Goal: Transaction & Acquisition: Subscribe to service/newsletter

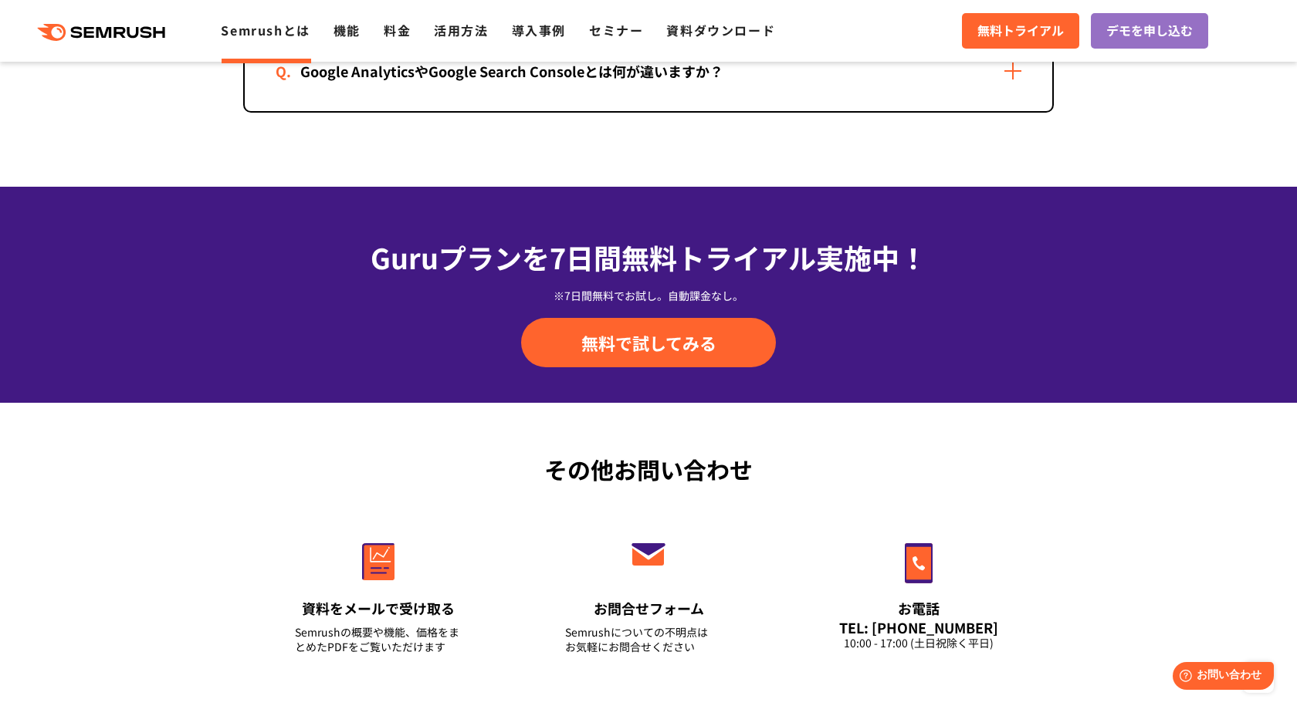
scroll to position [3697, 0]
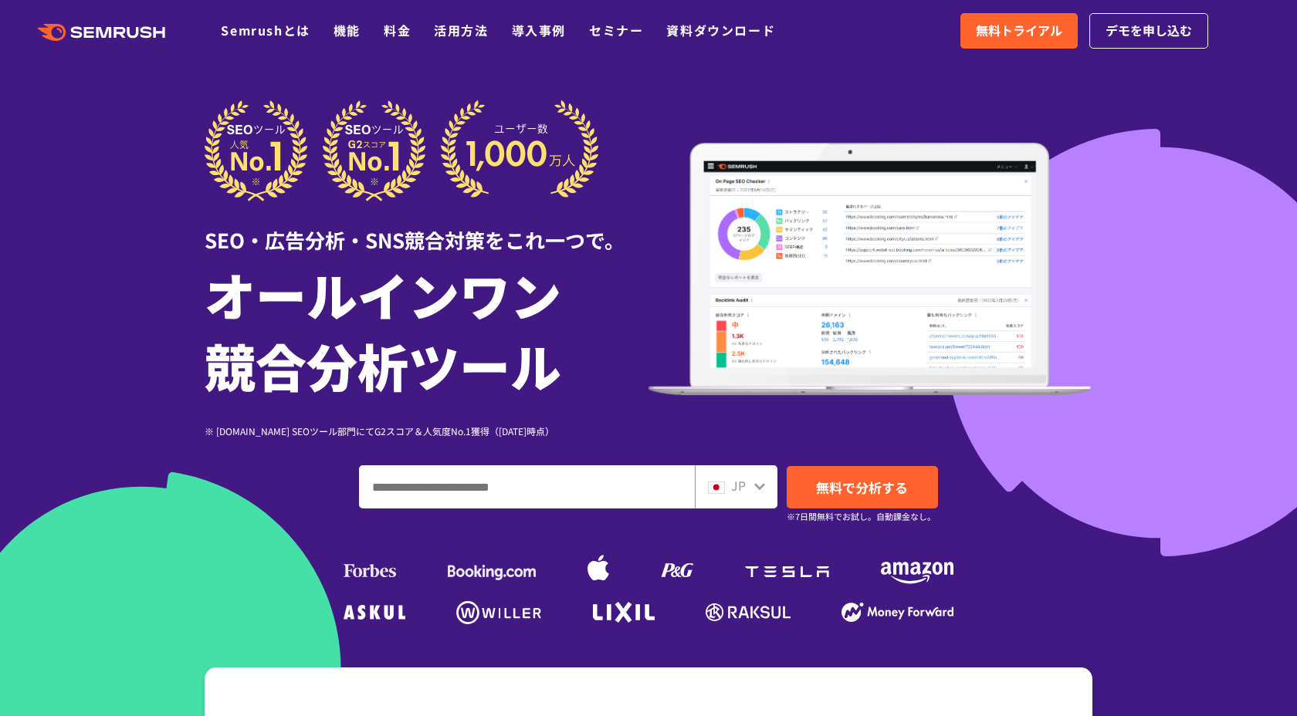
click at [1033, 34] on span "無料トライアル" at bounding box center [1019, 31] width 86 height 20
click at [630, 474] on input "ドメイン、キーワードまたはURLを入力してください" at bounding box center [527, 487] width 334 height 42
type input "********"
click at [842, 485] on span "無料で分析する" at bounding box center [862, 487] width 92 height 19
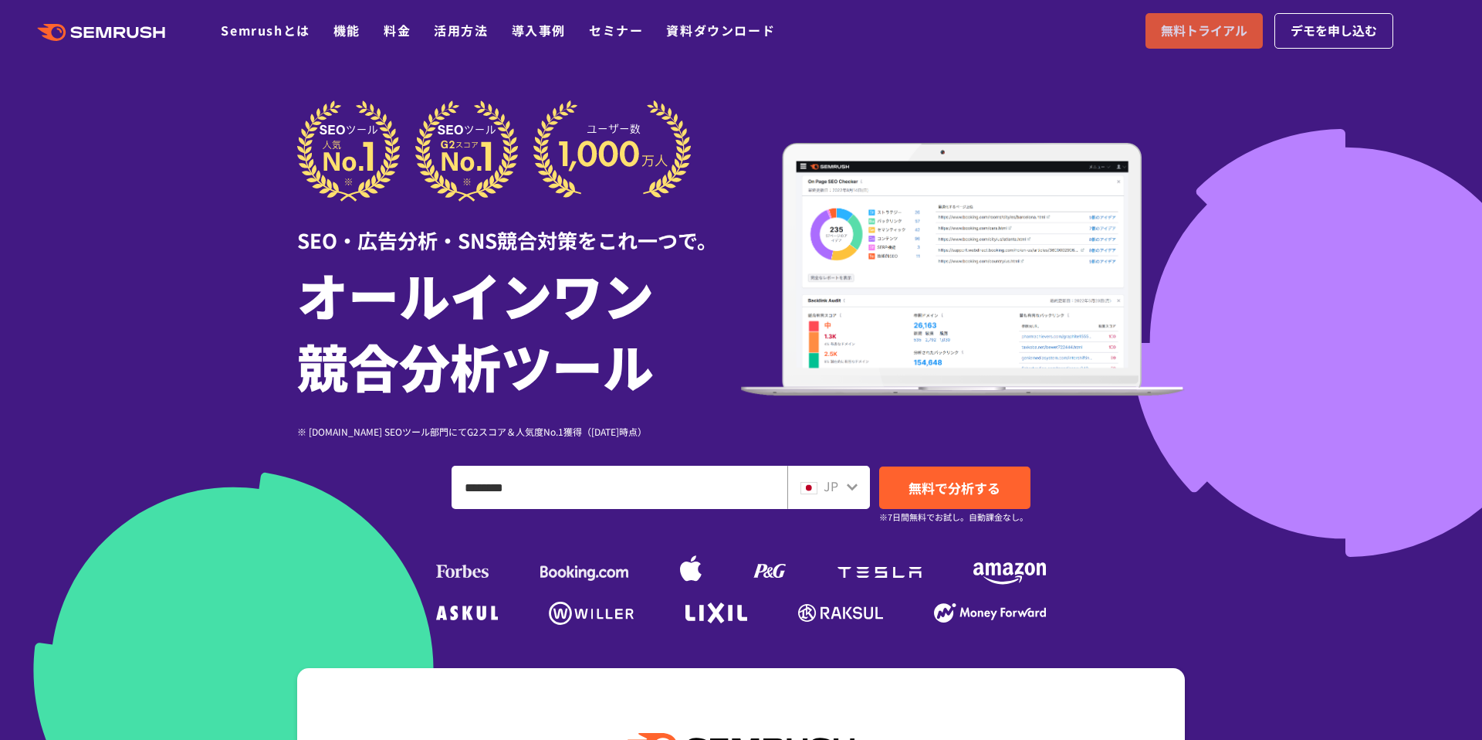
click at [1215, 32] on span "無料トライアル" at bounding box center [1204, 31] width 86 height 20
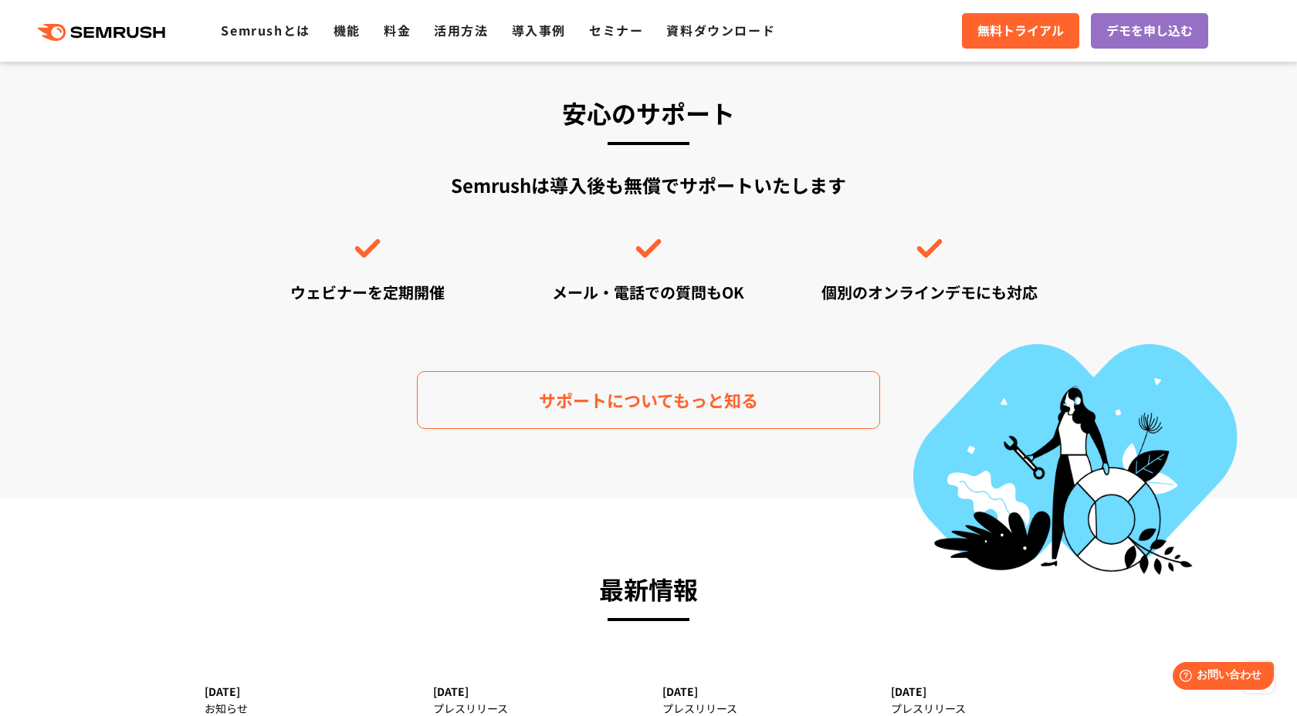
scroll to position [3783, 0]
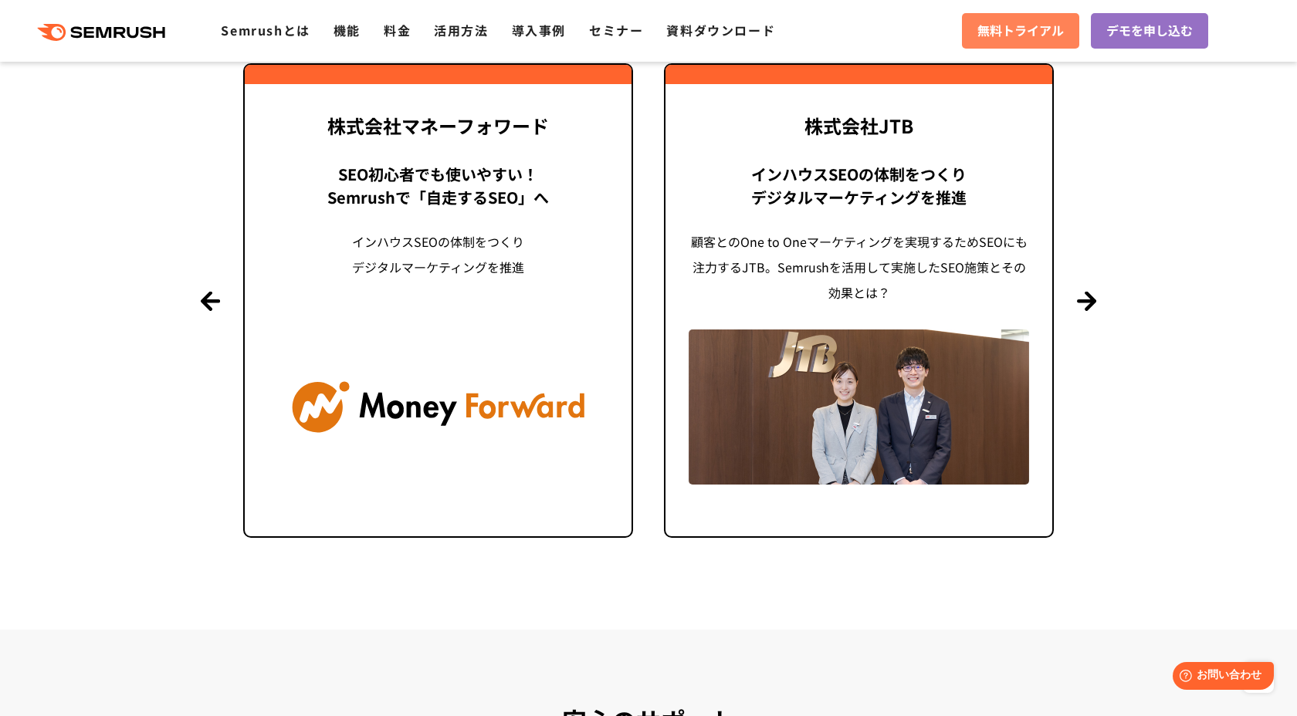
click at [997, 40] on link "無料トライアル" at bounding box center [1020, 31] width 117 height 36
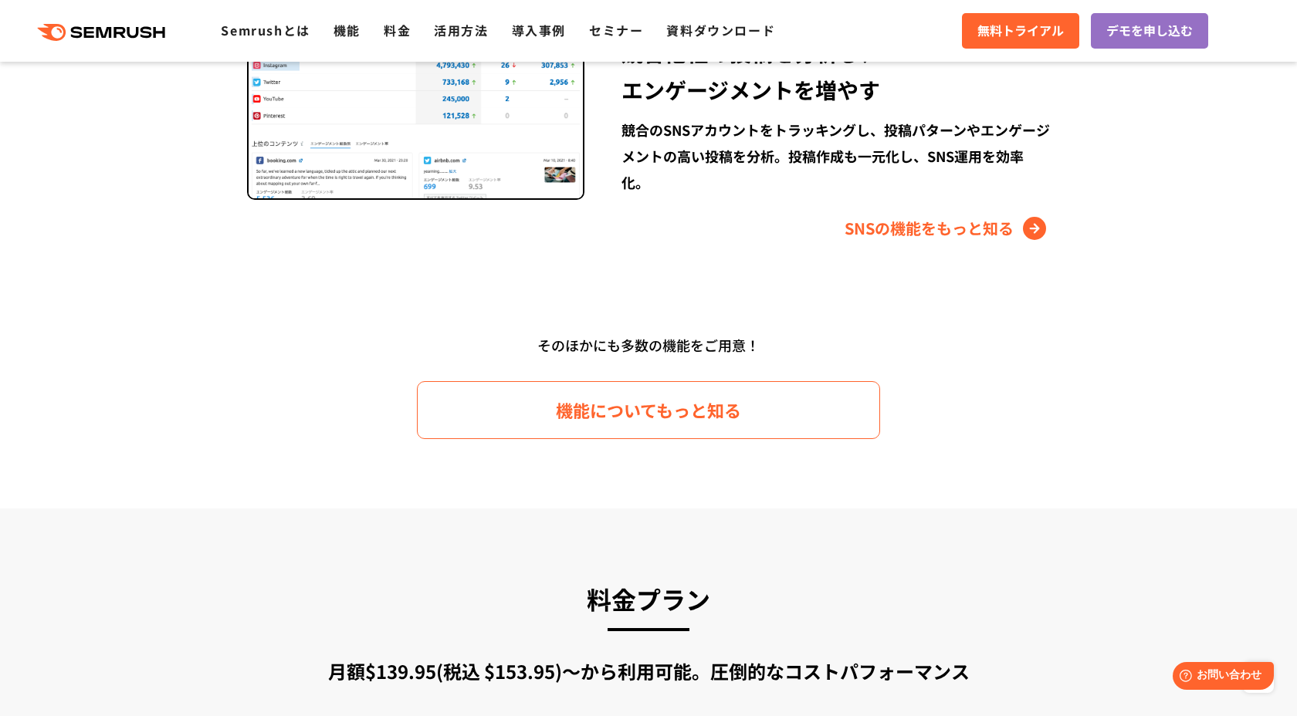
scroll to position [2400, 0]
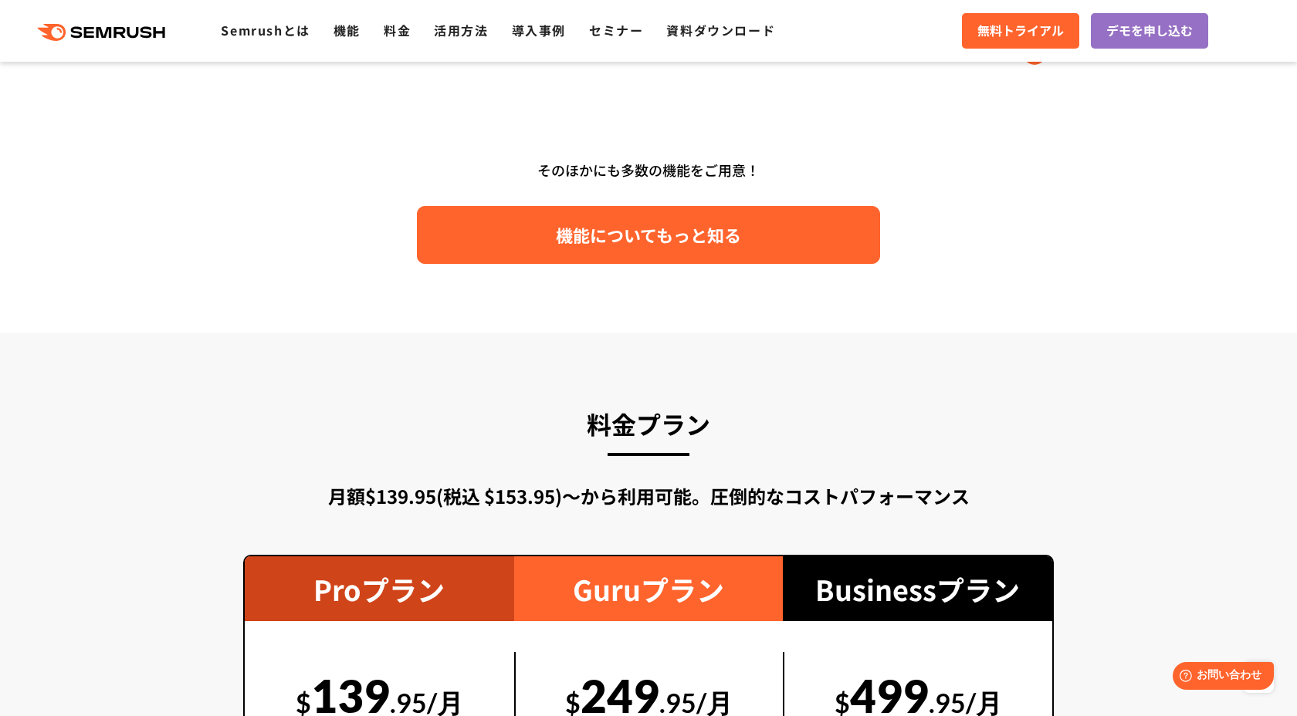
click at [704, 249] on link "機能についてもっと知る" at bounding box center [648, 235] width 463 height 58
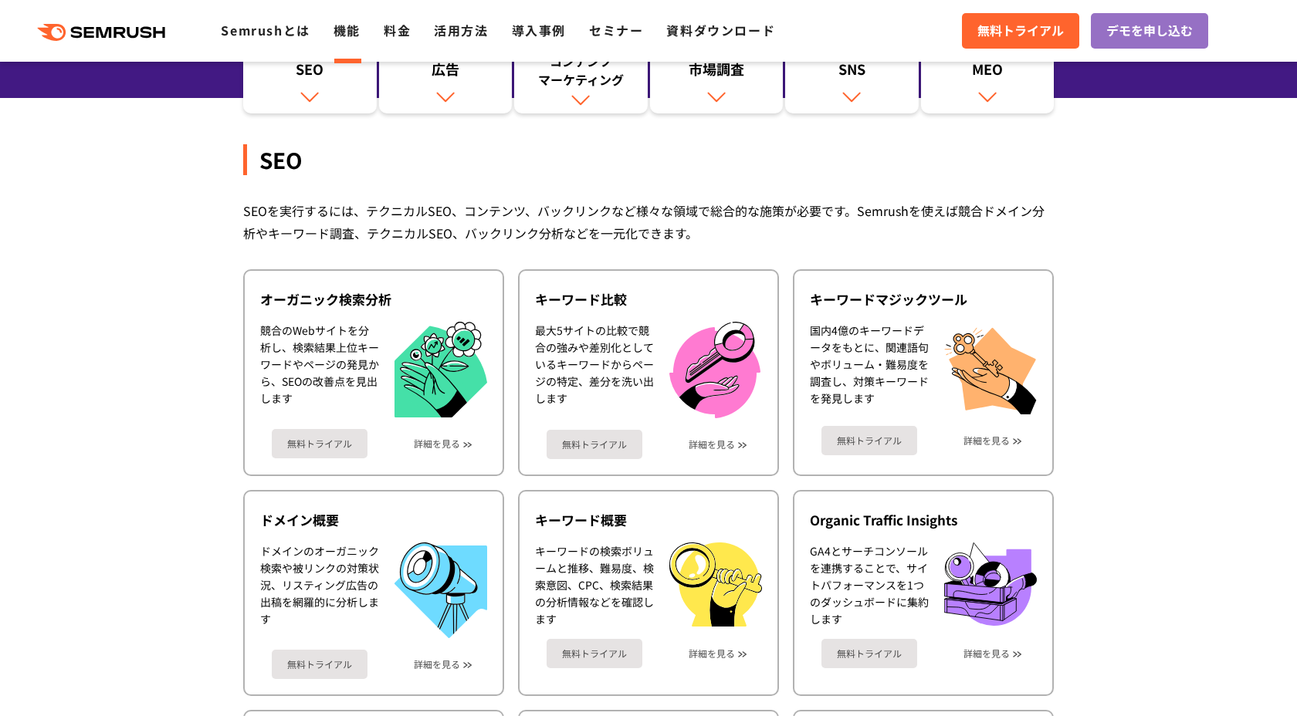
scroll to position [256, 0]
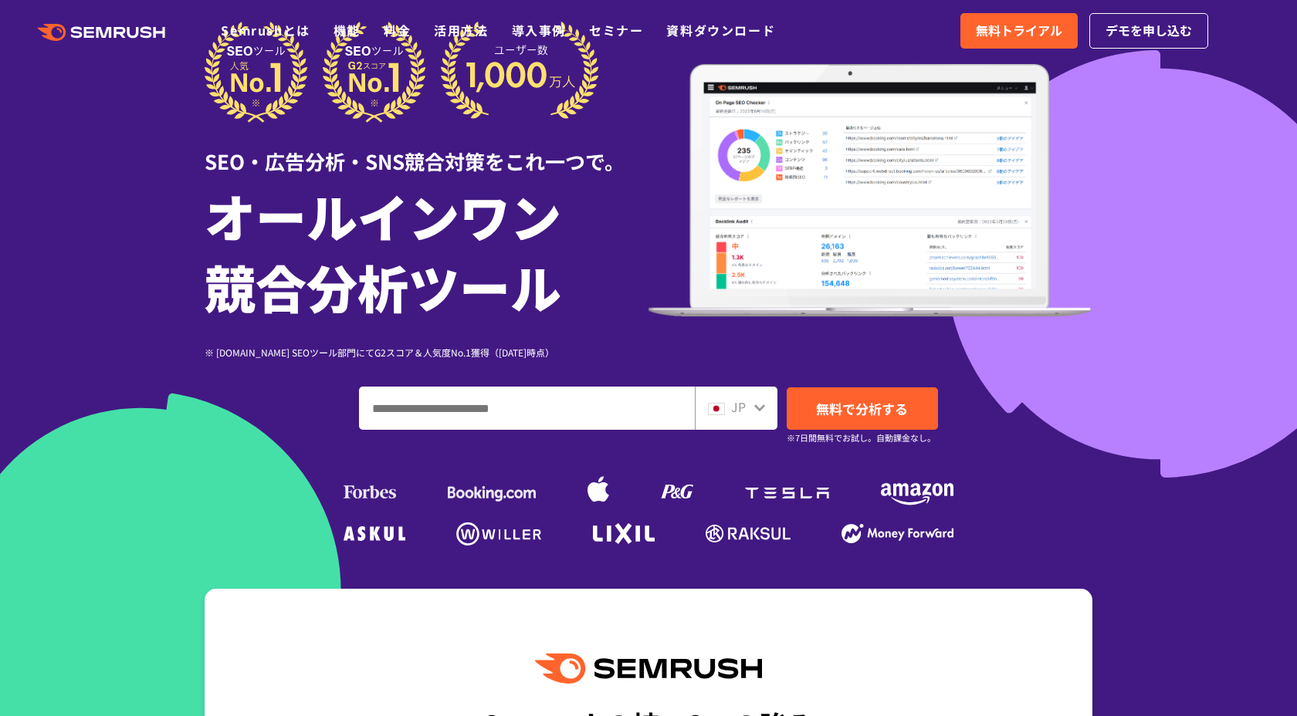
scroll to position [272, 0]
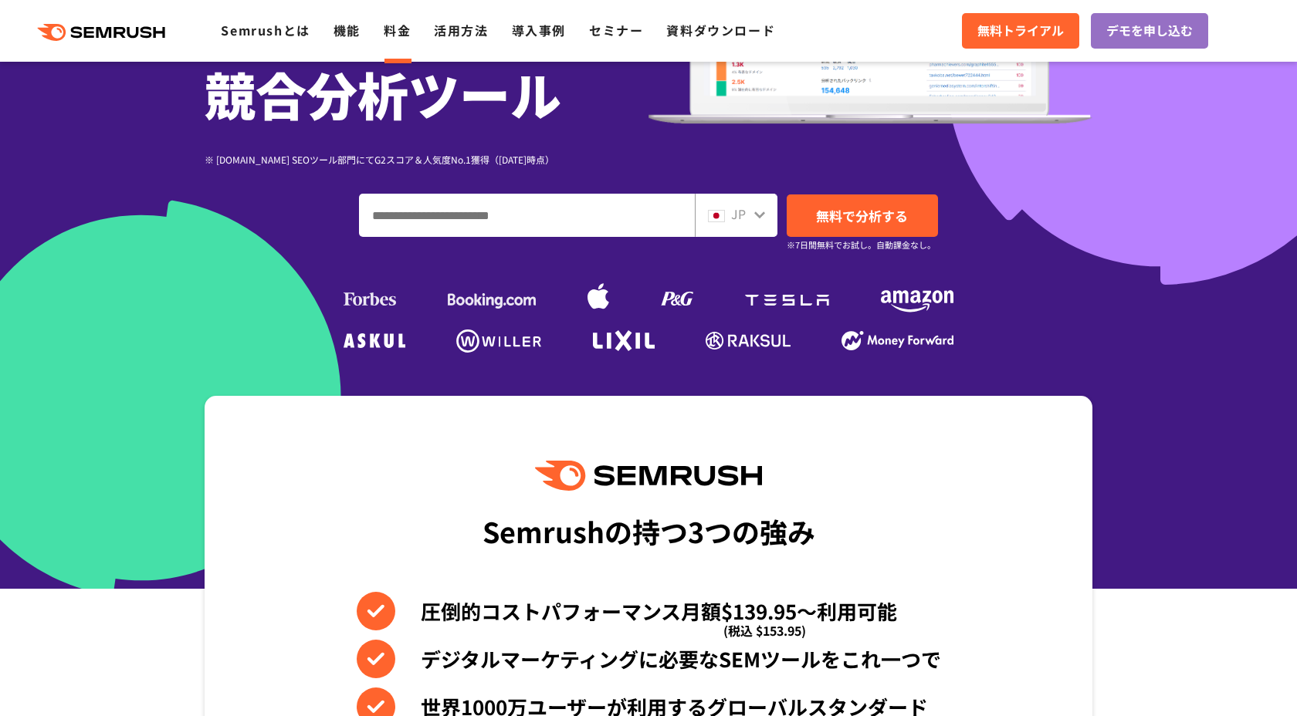
click at [389, 32] on link "料金" at bounding box center [397, 30] width 27 height 19
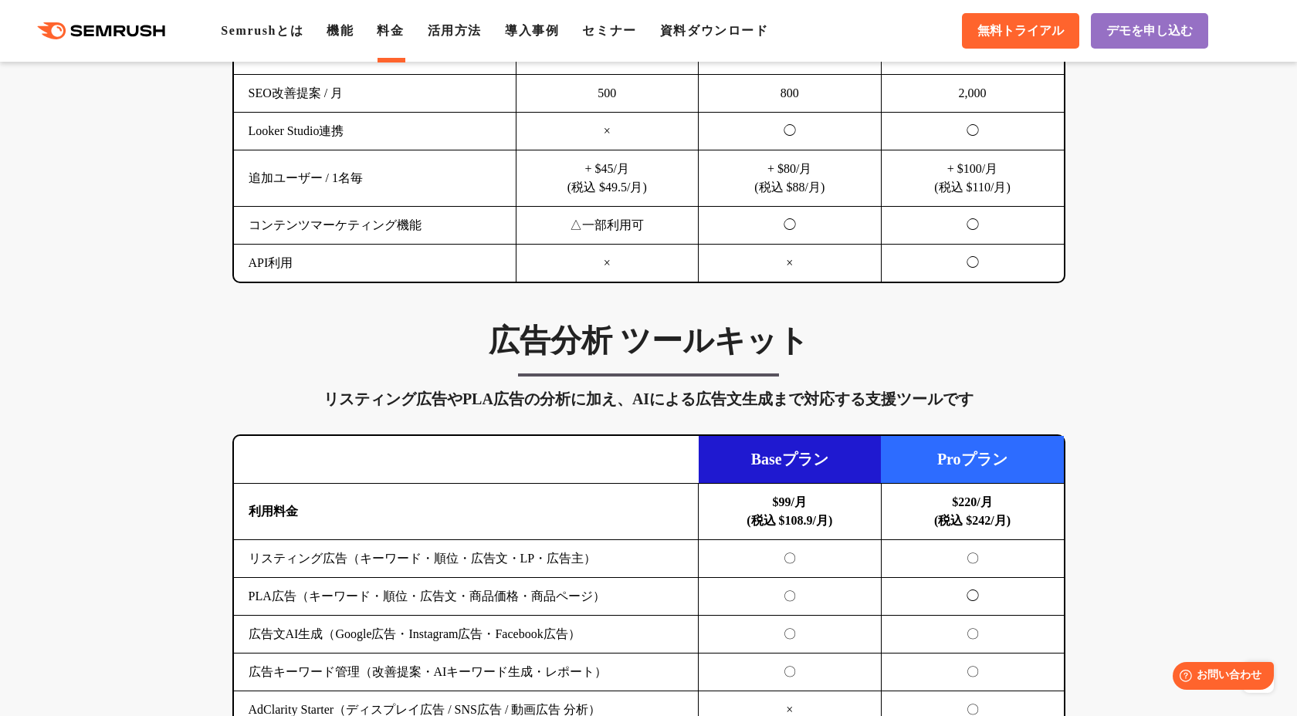
scroll to position [1379, 0]
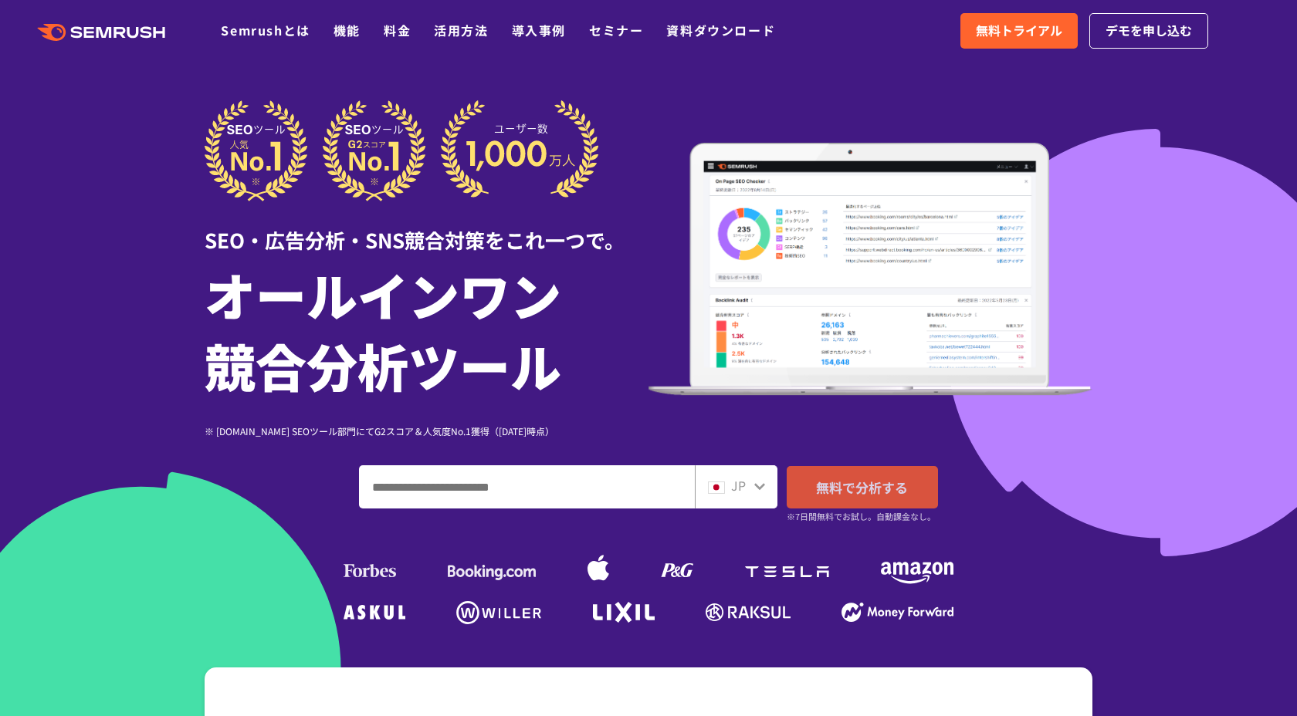
click at [822, 485] on span "無料で分析する" at bounding box center [862, 487] width 92 height 19
click at [1054, 29] on span "無料トライアル" at bounding box center [1019, 31] width 86 height 20
